Goal: Check status

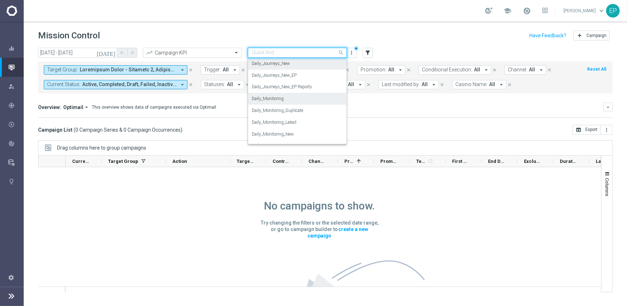
scroll to position [249, 0]
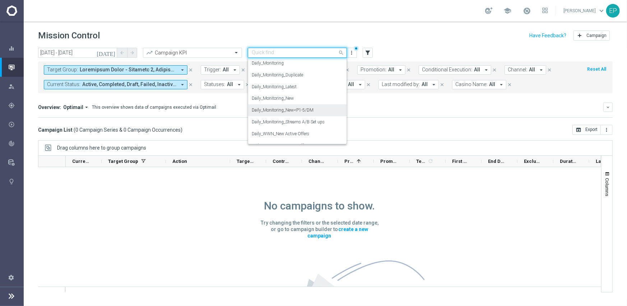
click at [311, 109] on label "Daily_Monitoring_New<P1-5/DM" at bounding box center [283, 110] width 62 height 6
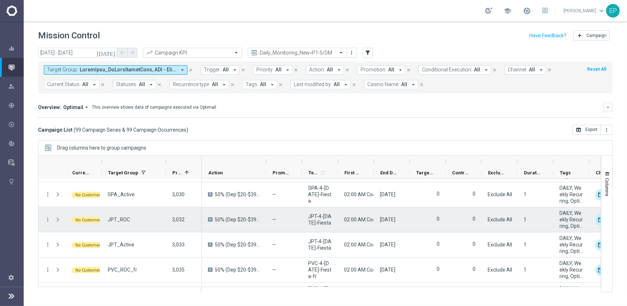
scroll to position [2319, 0]
